Goal: Information Seeking & Learning: Understand process/instructions

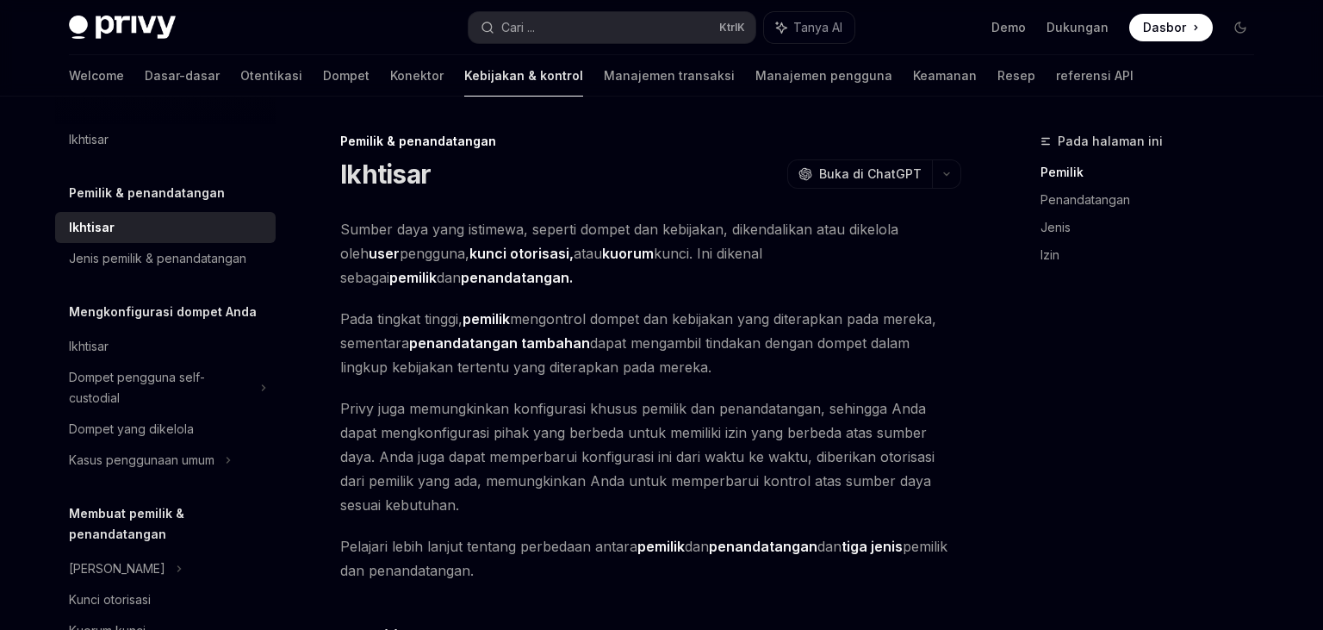
scroll to position [90, 0]
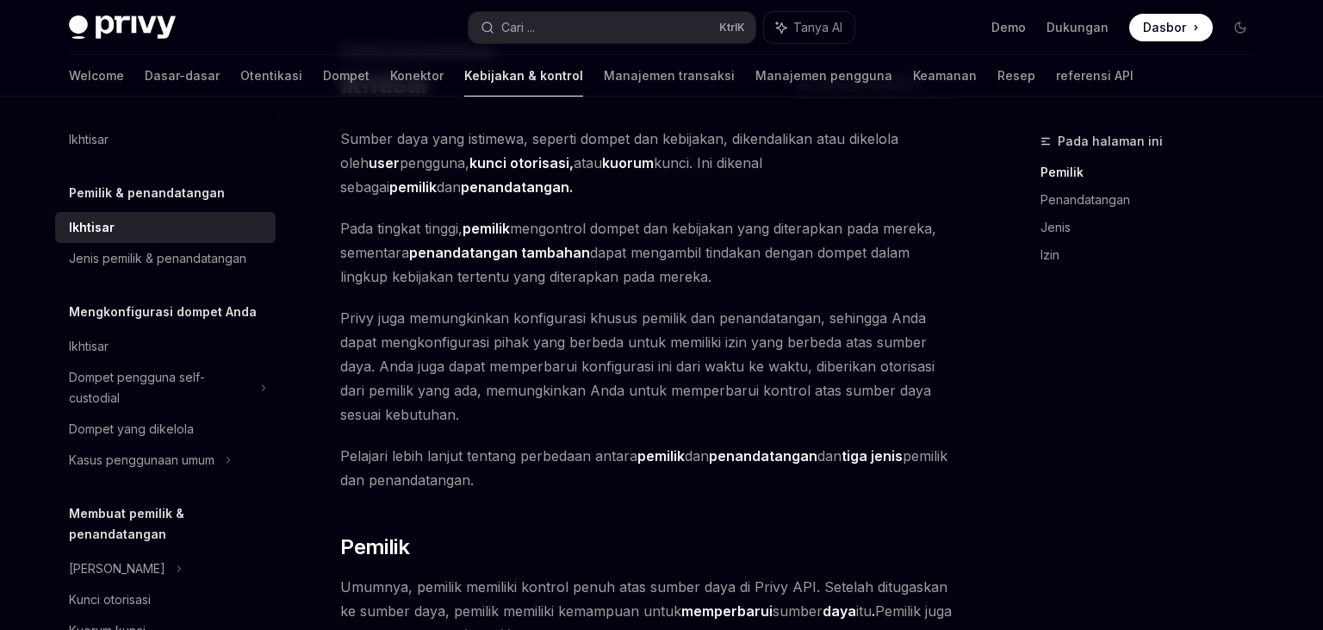
click at [1259, 510] on div "Pada halaman ini Pemilik Penandatangan Jenis Izin" at bounding box center [1137, 380] width 262 height 499
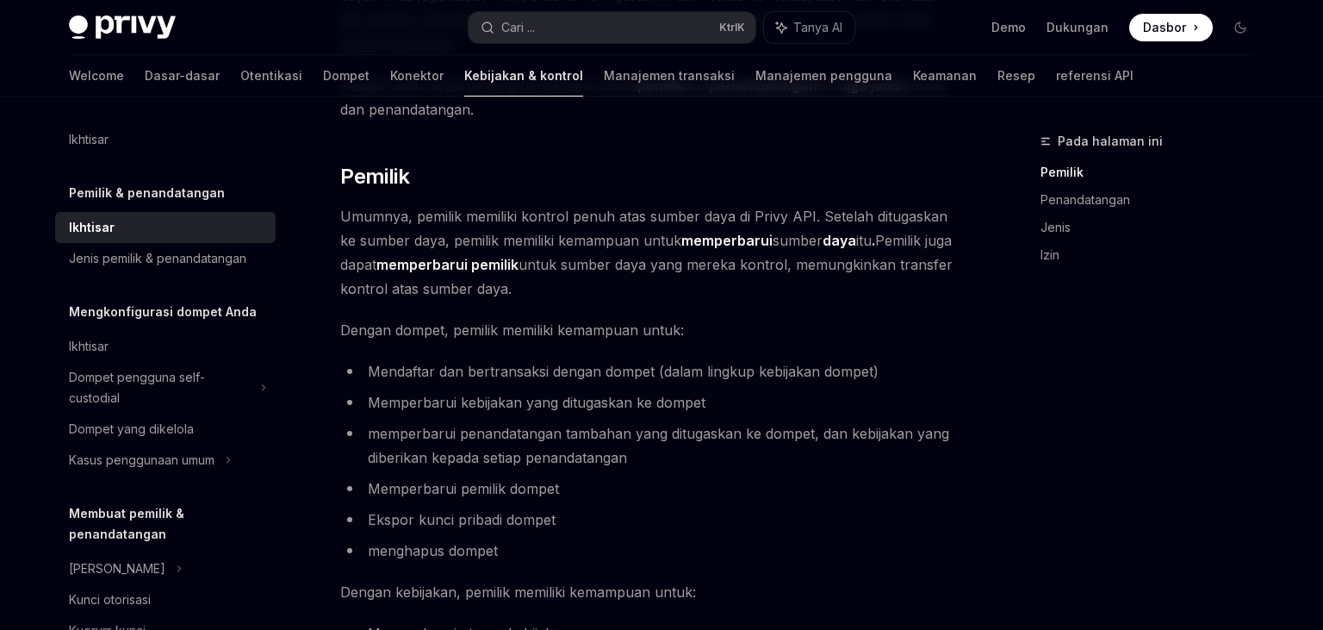
scroll to position [455, 0]
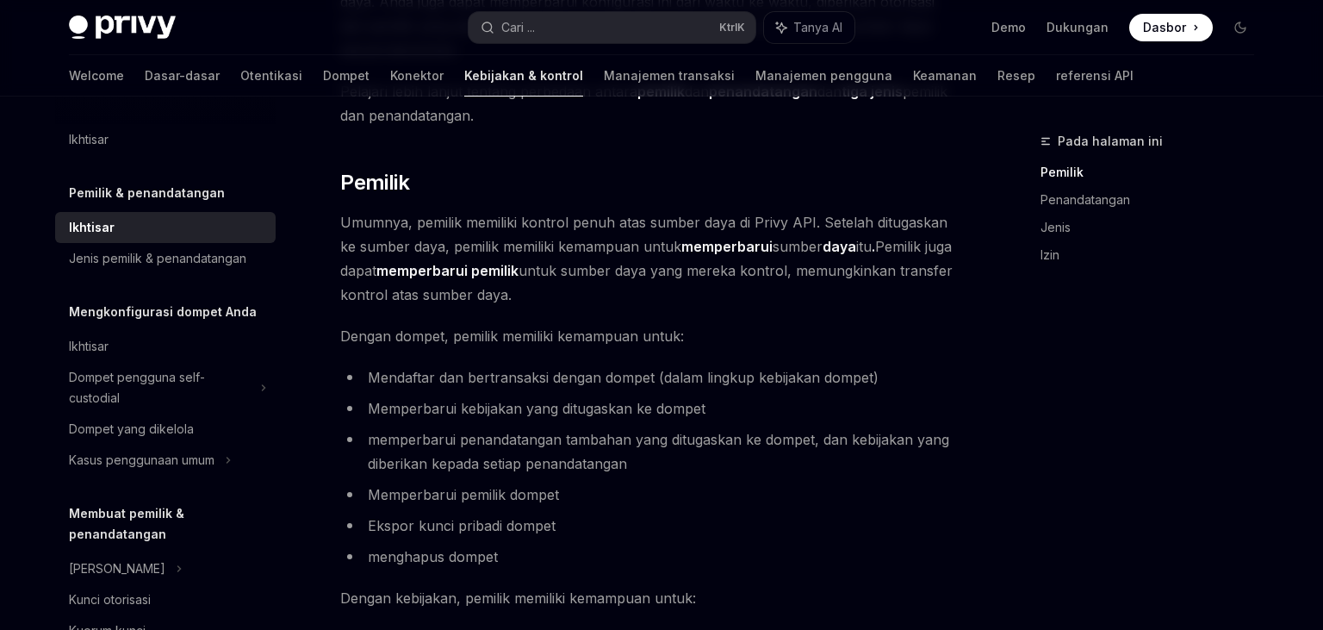
drag, startPoint x: 515, startPoint y: 222, endPoint x: 536, endPoint y: 219, distance: 21.0
click at [501, 193] on h2 "​ Pemilik" at bounding box center [650, 183] width 621 height 28
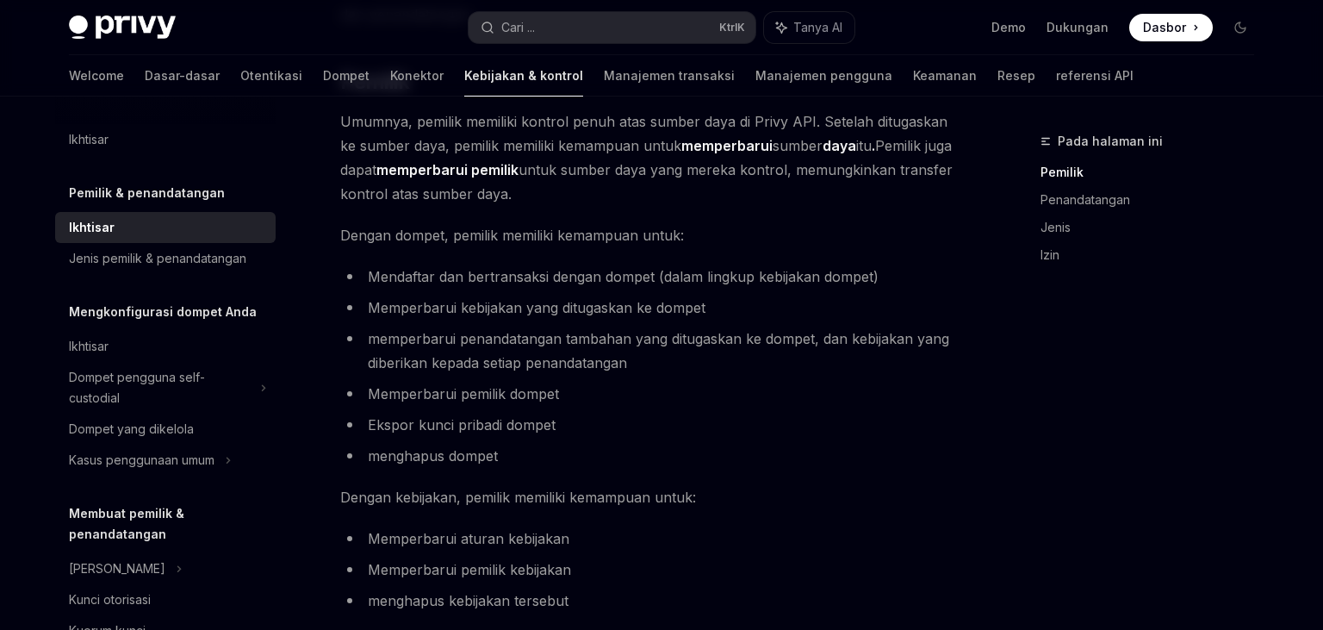
scroll to position [545, 0]
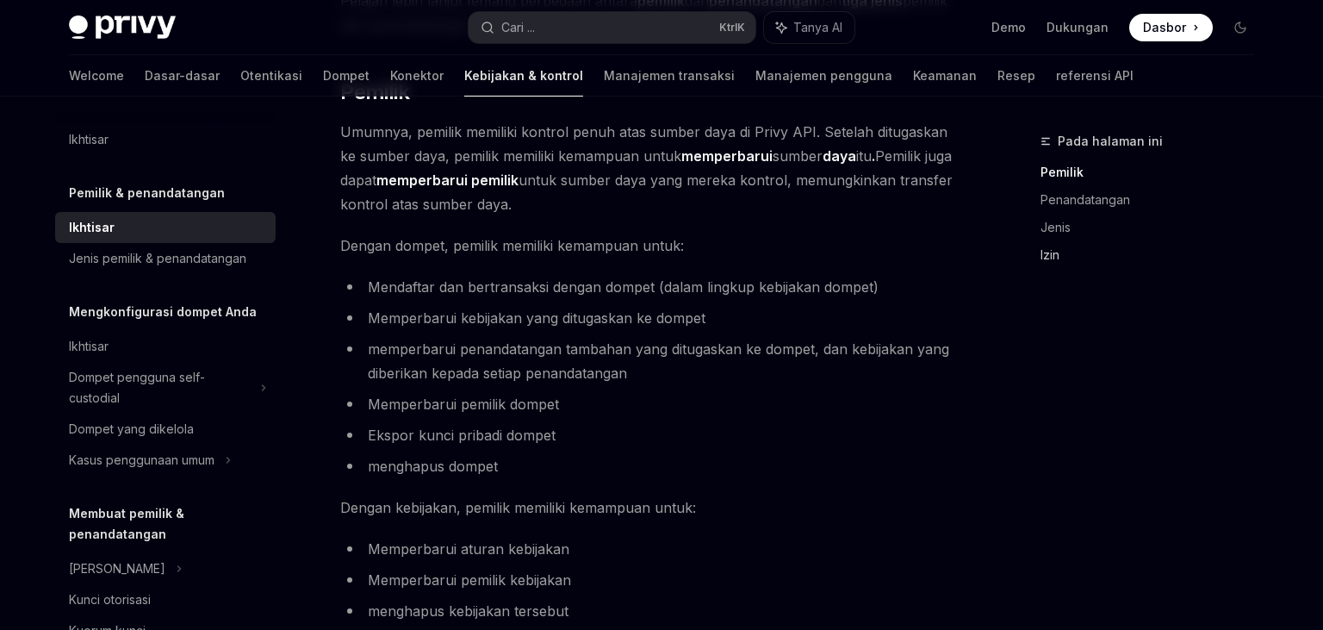
click at [1059, 252] on link "Izin" at bounding box center [1153, 255] width 227 height 28
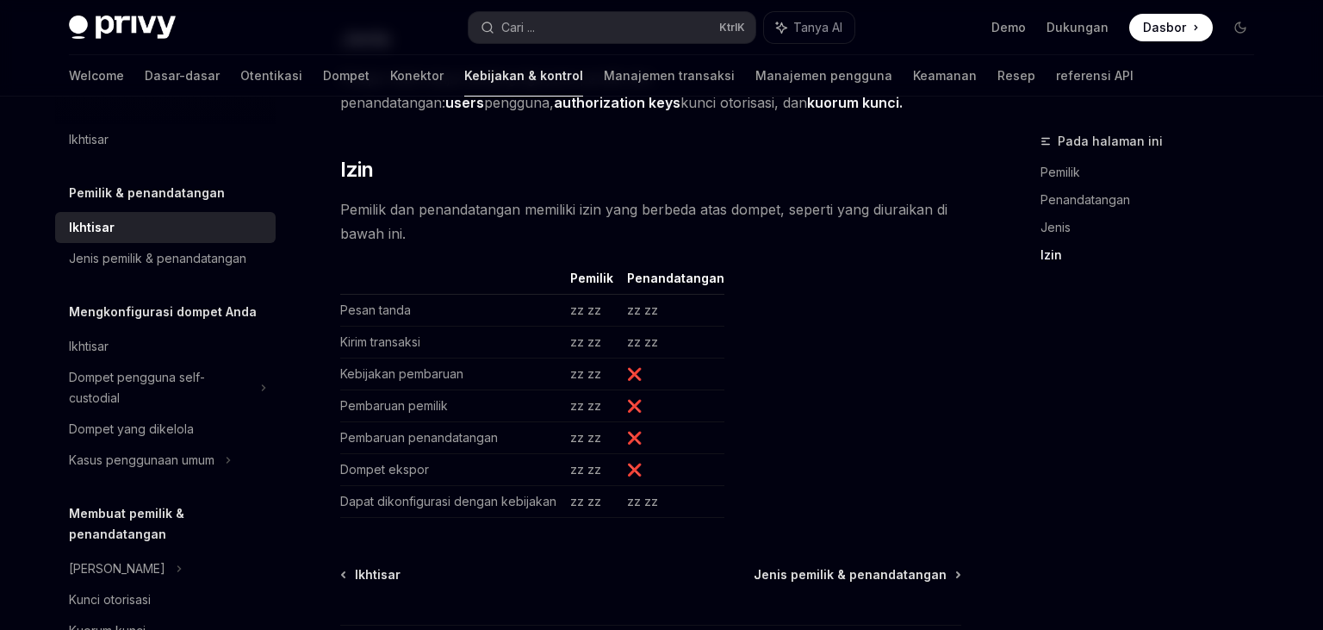
scroll to position [1598, 0]
drag, startPoint x: 374, startPoint y: 288, endPoint x: 629, endPoint y: 293, distance: 254.9
click at [618, 294] on tr "Pesan tanda zz zz zz zz" at bounding box center [532, 310] width 384 height 32
click at [654, 294] on td "zz zz" at bounding box center [672, 310] width 104 height 32
drag, startPoint x: 394, startPoint y: 326, endPoint x: 577, endPoint y: 326, distance: 182.6
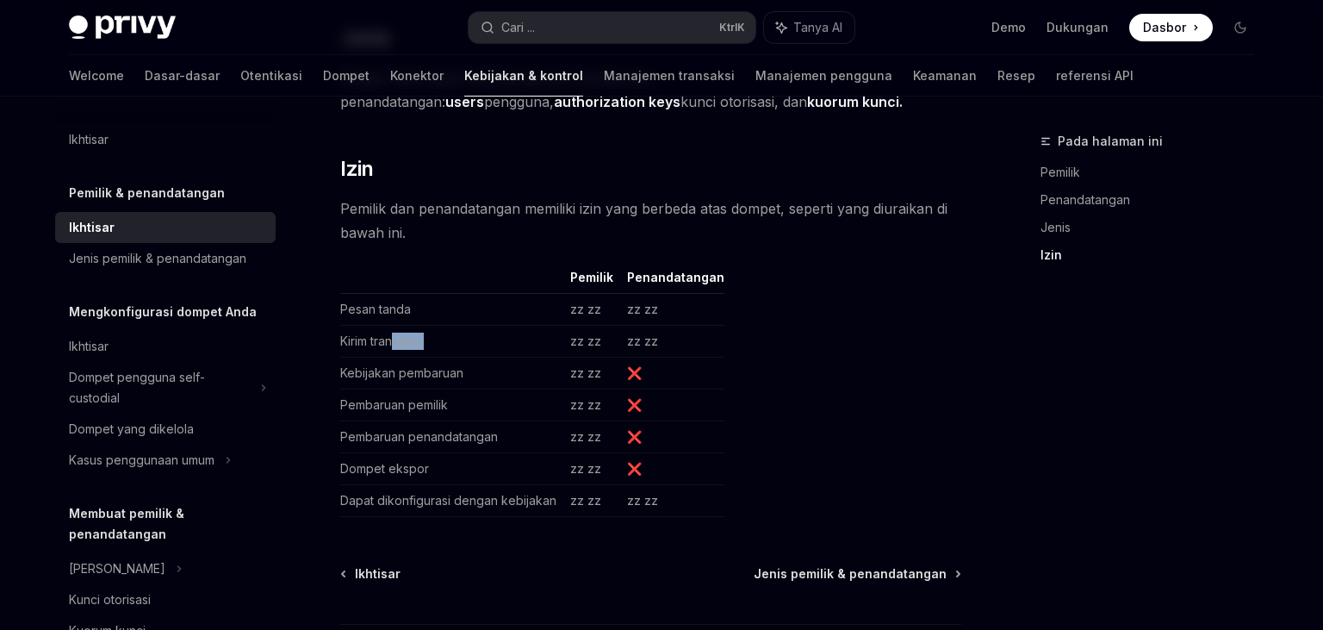
click at [574, 326] on tr "Kirim transaksi zz zz zz zz" at bounding box center [532, 342] width 384 height 32
drag, startPoint x: 388, startPoint y: 359, endPoint x: 711, endPoint y: 348, distance: 323.1
click at [711, 357] on tr "Kebijakan pembaruan zz zz ❌" at bounding box center [532, 373] width 384 height 32
click at [711, 357] on td "❌" at bounding box center [672, 373] width 104 height 32
drag, startPoint x: 352, startPoint y: 377, endPoint x: 775, endPoint y: 377, distance: 422.8
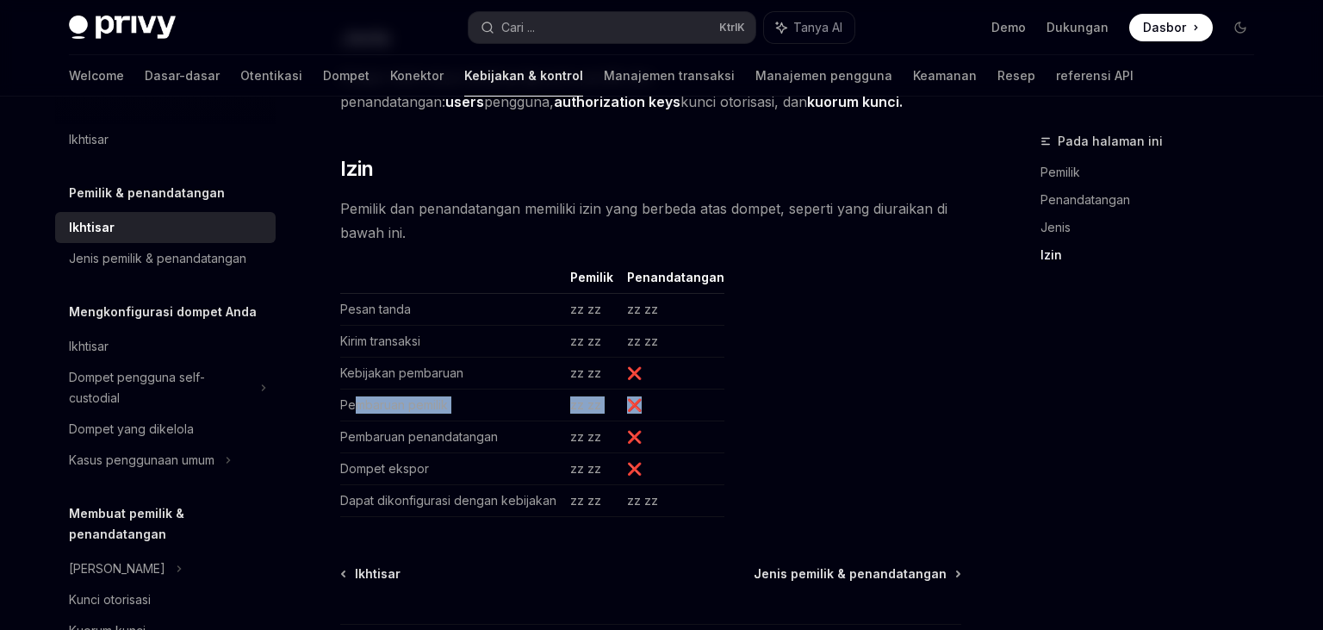
click at [775, 377] on table "Pemilik Penandatangan Pesan tanda zz zz zz zz Kirim transaksi zz zz zz zz Kebij…" at bounding box center [650, 393] width 621 height 248
drag, startPoint x: 397, startPoint y: 413, endPoint x: 998, endPoint y: 391, distance: 601.5
click at [961, 391] on table "Pemilik Penandatangan Pesan tanda zz zz zz zz Kirim transaksi zz zz zz zz Kebij…" at bounding box center [650, 393] width 621 height 248
click at [819, 409] on table "Pemilik Penandatangan Pesan tanda zz zz zz zz Kirim transaksi zz zz zz zz Kebij…" at bounding box center [650, 393] width 621 height 248
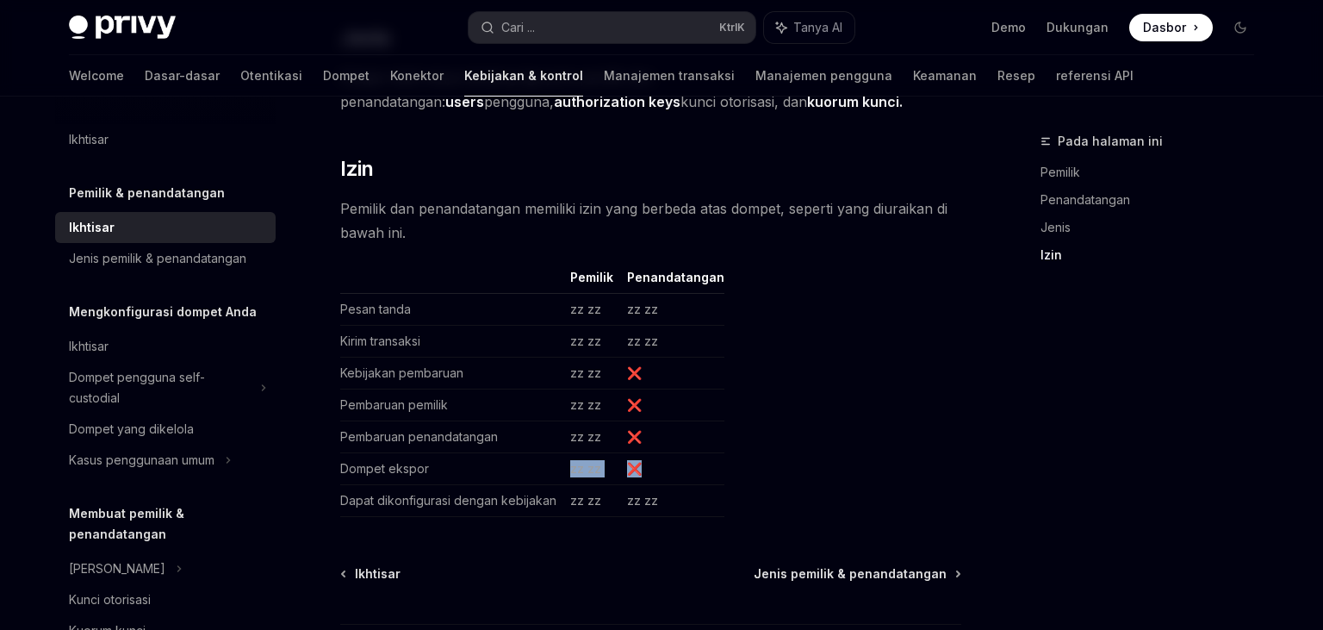
drag, startPoint x: 710, startPoint y: 431, endPoint x: 483, endPoint y: 435, distance: 226.5
click at [483, 435] on table "Pemilik Penandatangan Pesan tanda zz zz zz zz Kirim transaksi zz zz zz zz Kebij…" at bounding box center [650, 393] width 621 height 248
click at [483, 453] on td "Dompet ekspor" at bounding box center [451, 469] width 223 height 32
drag, startPoint x: 491, startPoint y: 460, endPoint x: 771, endPoint y: 468, distance: 280.0
click at [771, 468] on table "Pemilik Penandatangan Pesan tanda zz zz zz zz Kirim transaksi zz zz zz zz Kebij…" at bounding box center [650, 393] width 621 height 248
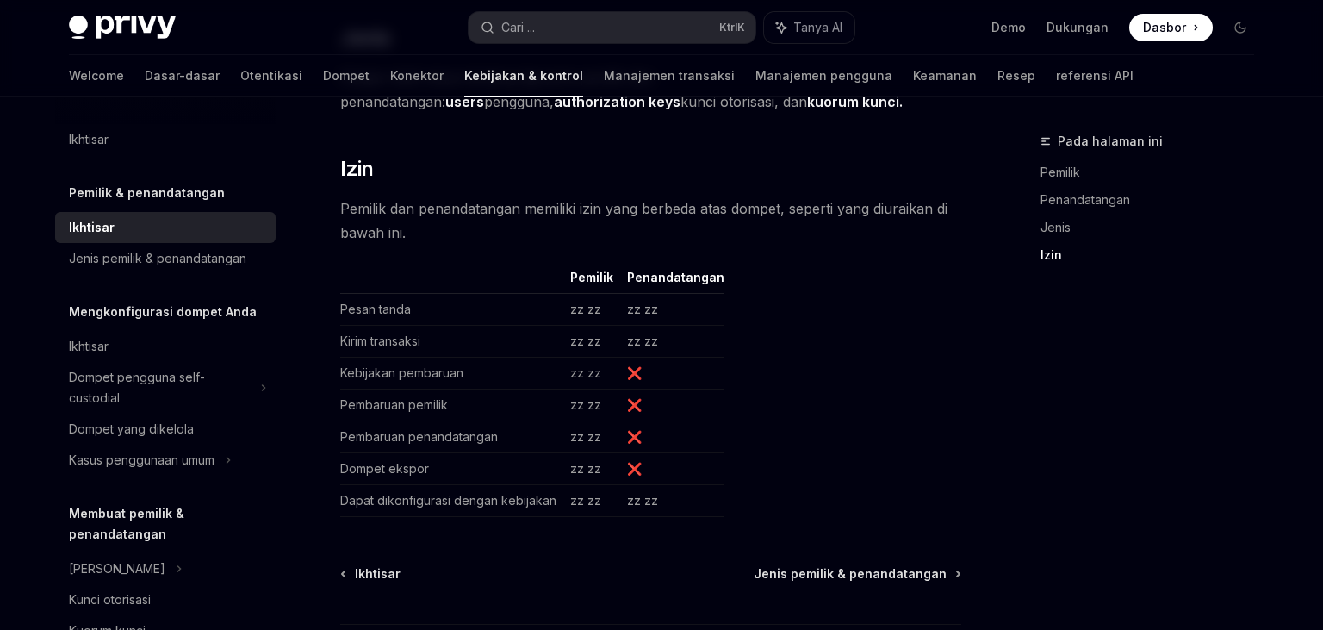
click at [772, 468] on table "Pemilik Penandatangan Pesan tanda zz zz zz zz Kirim transaksi zz zz zz zz Kebij…" at bounding box center [650, 393] width 621 height 248
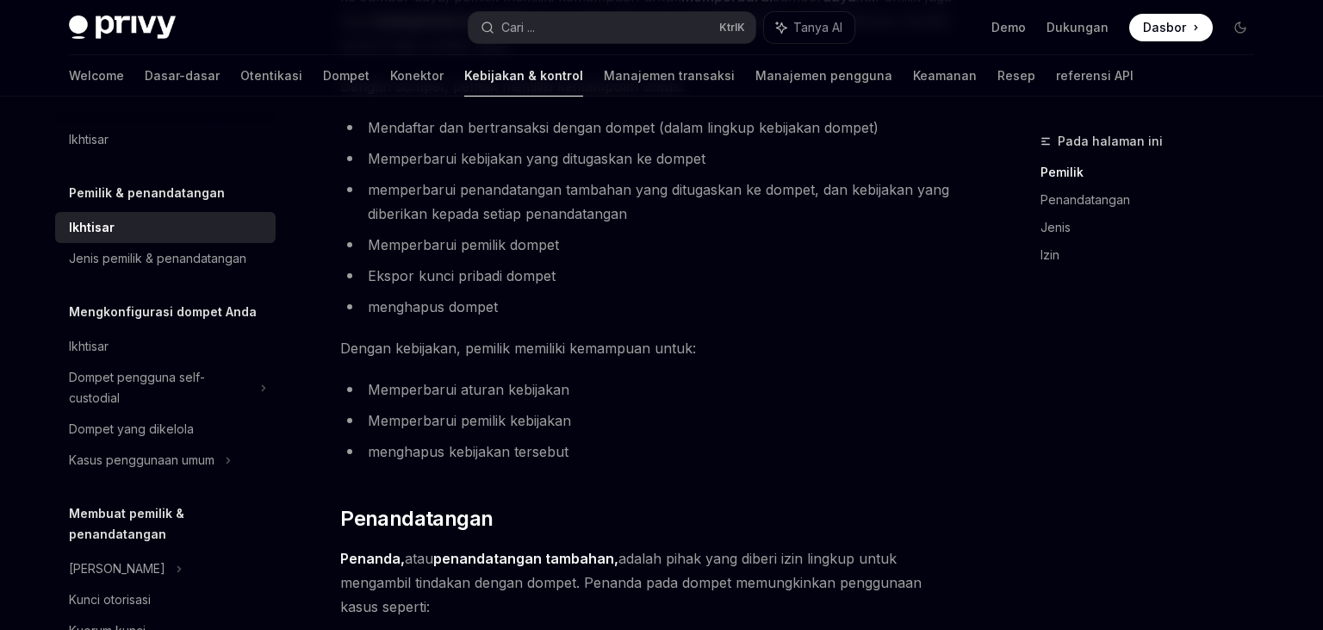
scroll to position [598, 0]
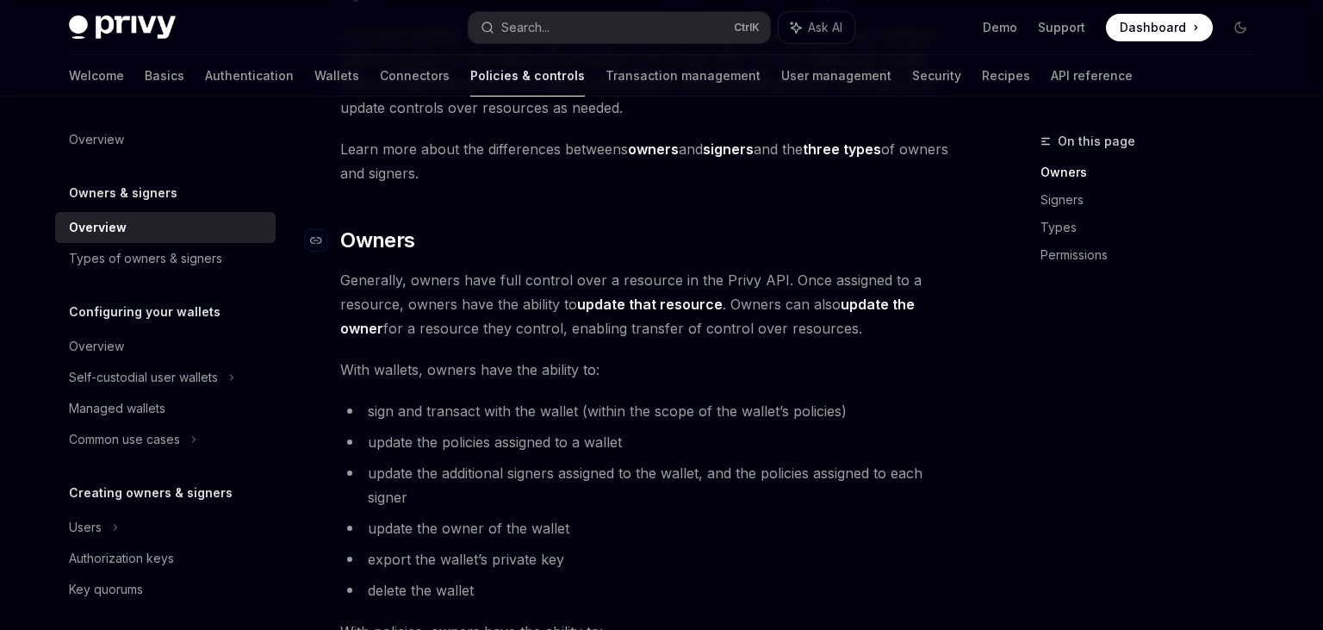
scroll to position [598, 0]
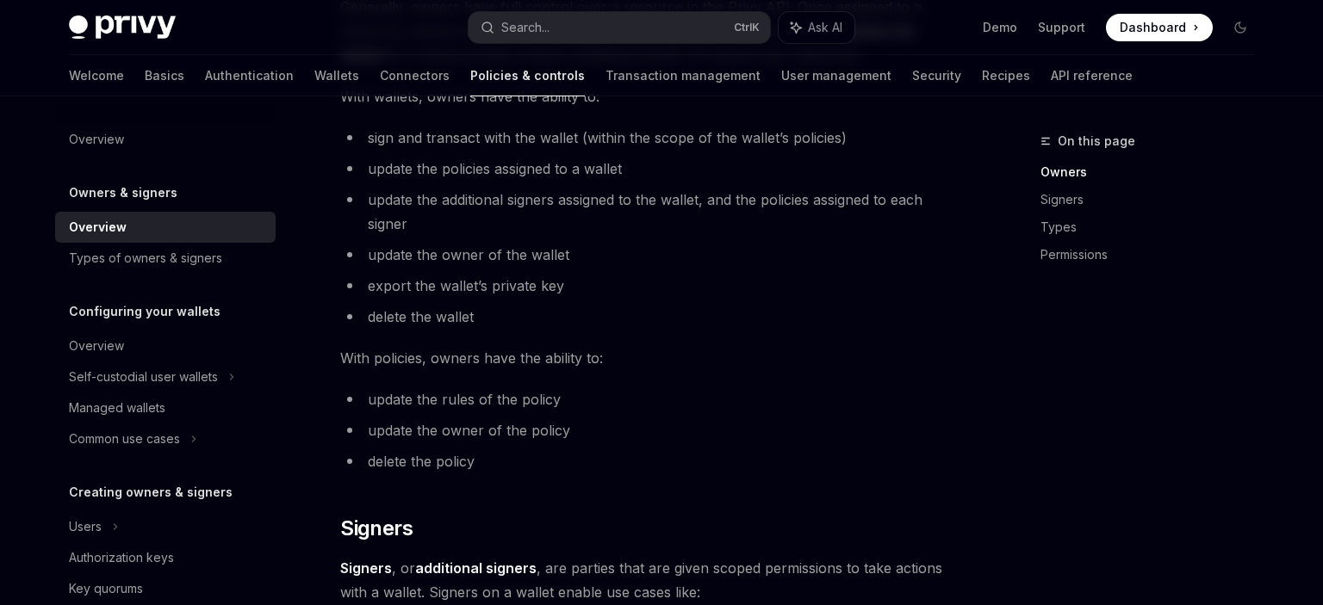
type textarea "*"
